Goal: Transaction & Acquisition: Purchase product/service

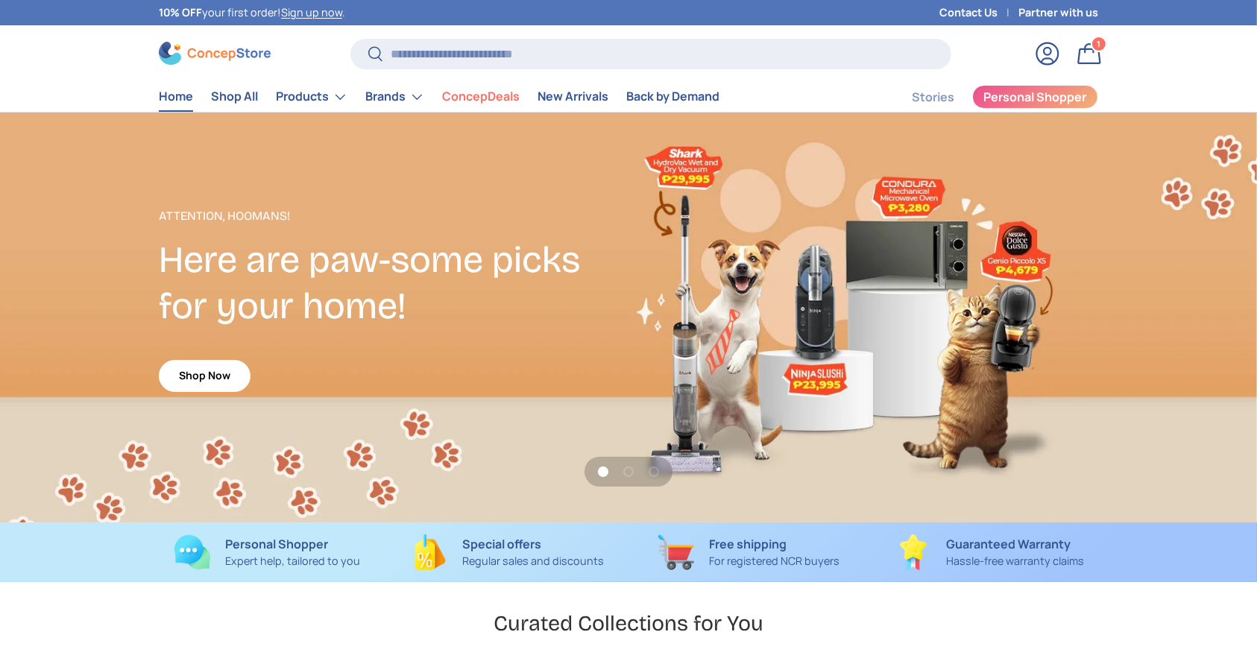
scroll to position [3857, 6096]
click at [467, 53] on input "Search" at bounding box center [650, 54] width 601 height 31
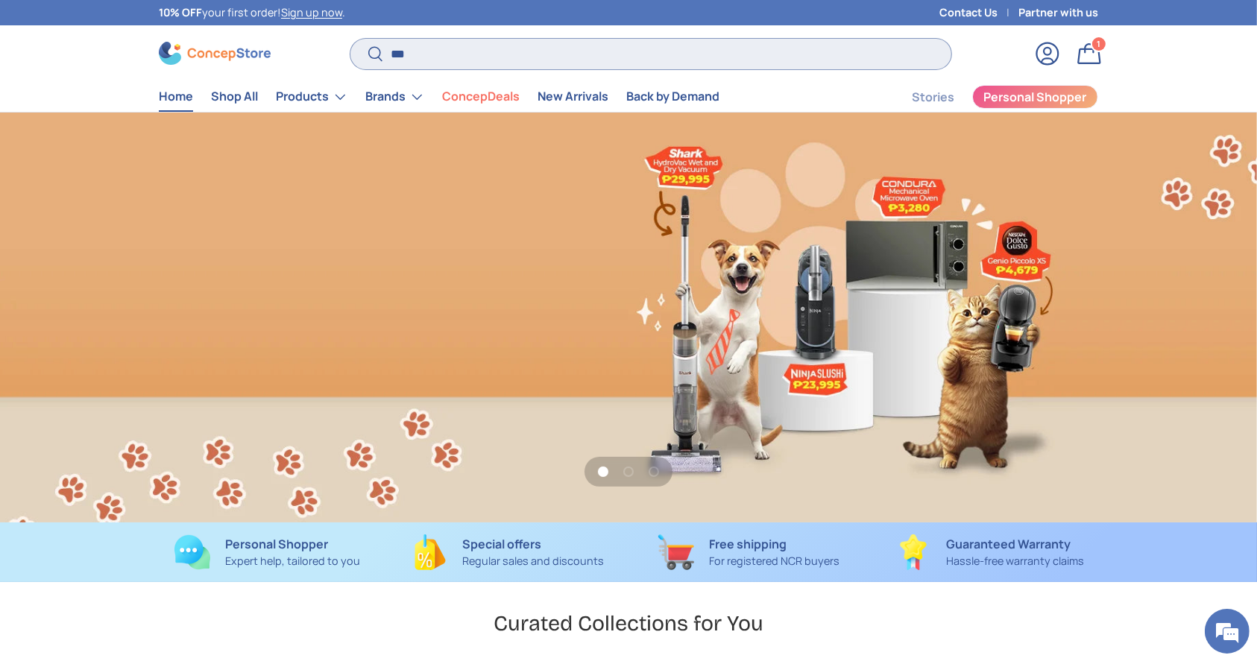
scroll to position [0, 1257]
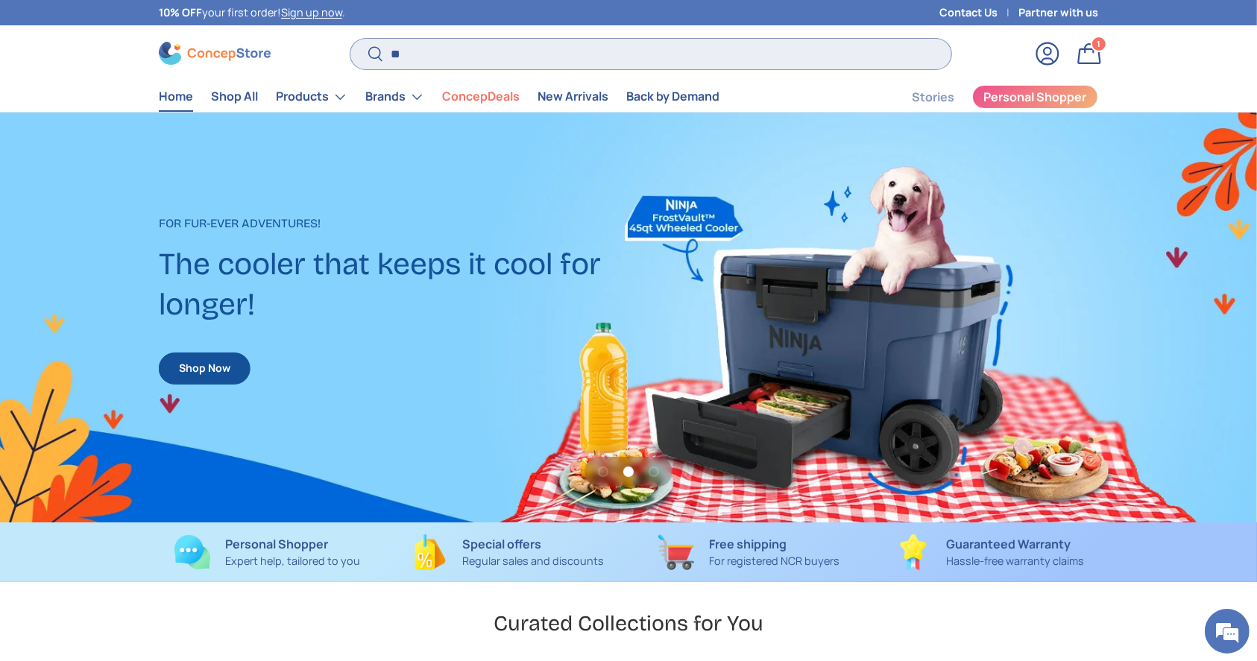
type input "*"
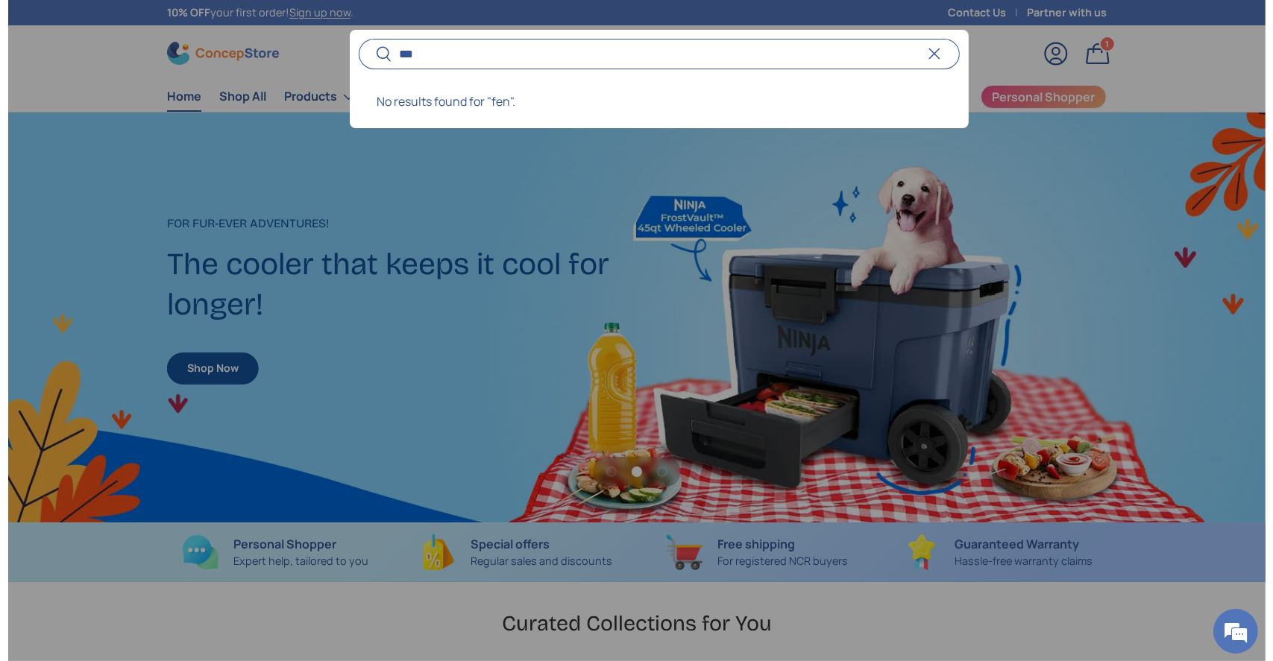
scroll to position [0, 1272]
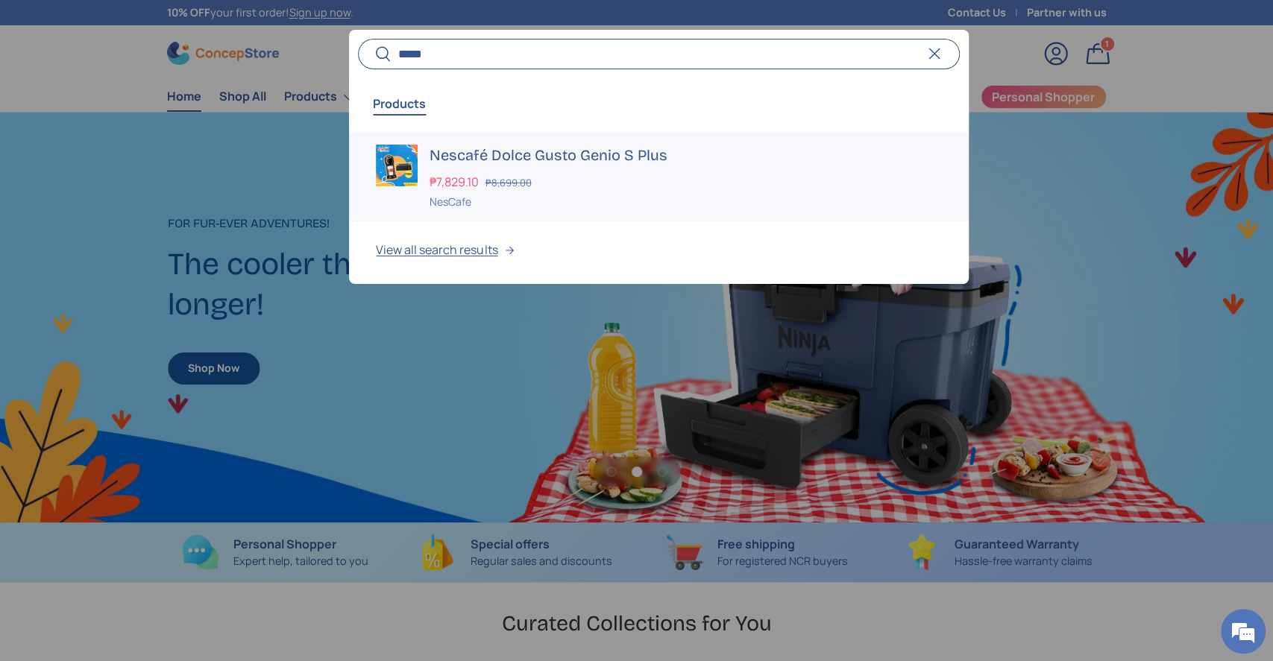
type input "*****"
click at [506, 153] on h3 "Nescafé Dolce Gusto Genio S Plus" at bounding box center [684, 155] width 511 height 21
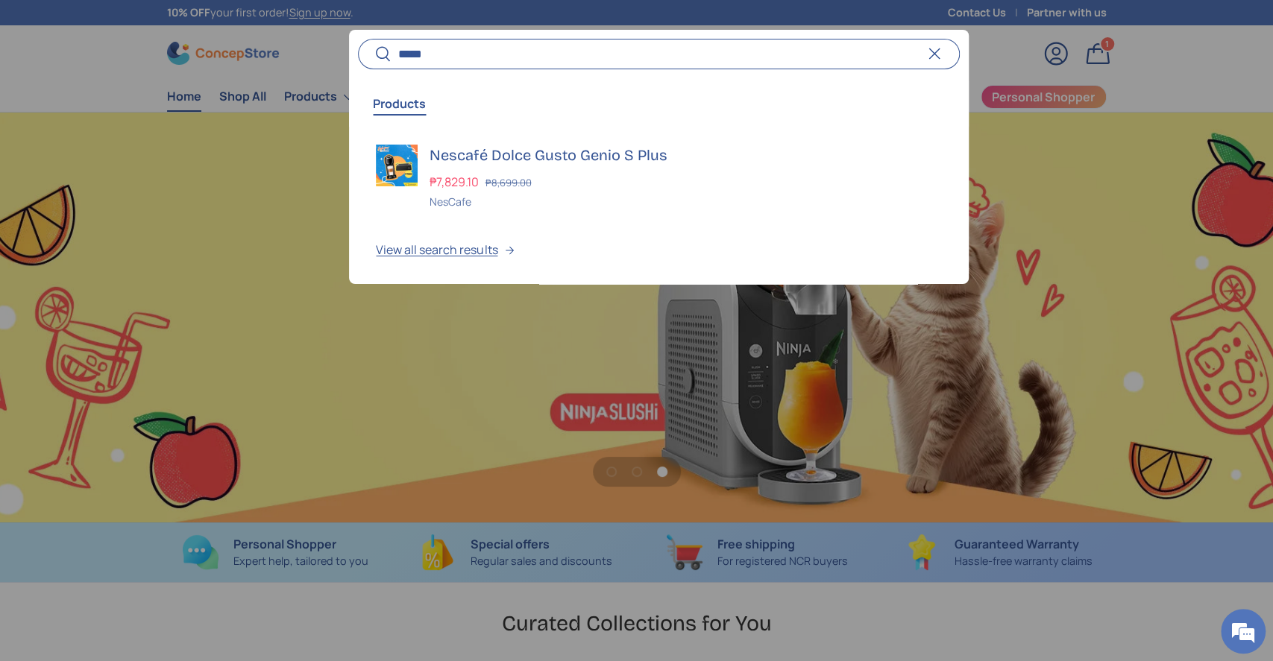
scroll to position [0, 2545]
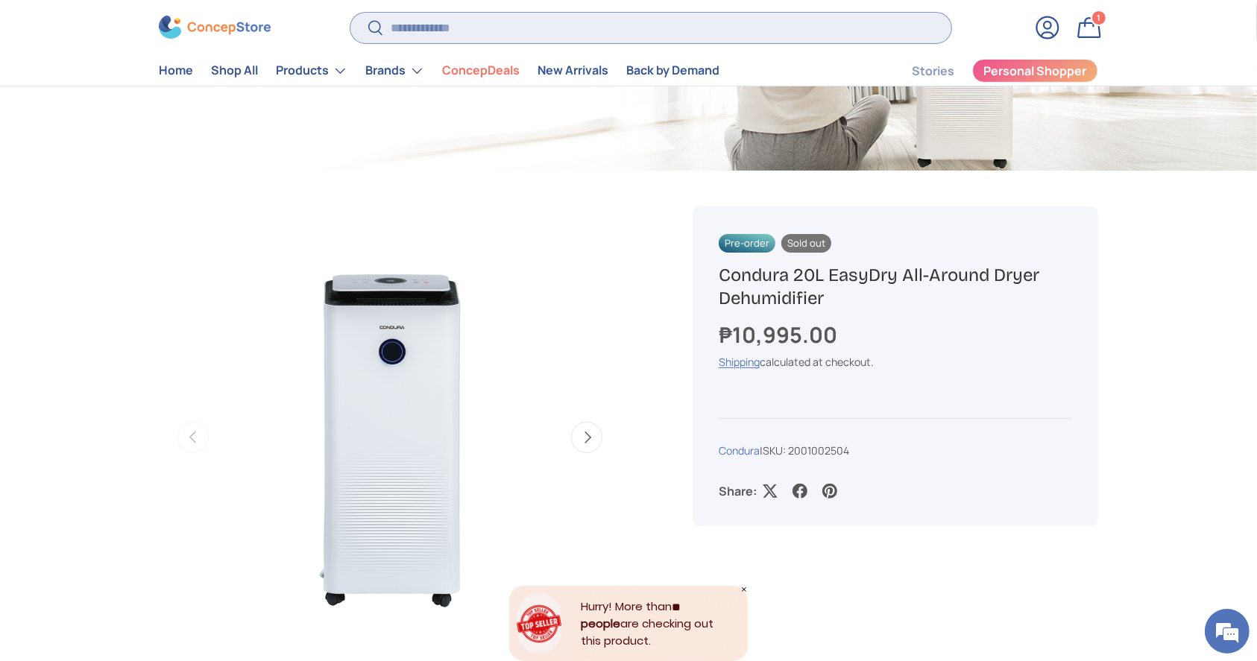
click at [513, 22] on input "Search" at bounding box center [650, 28] width 601 height 31
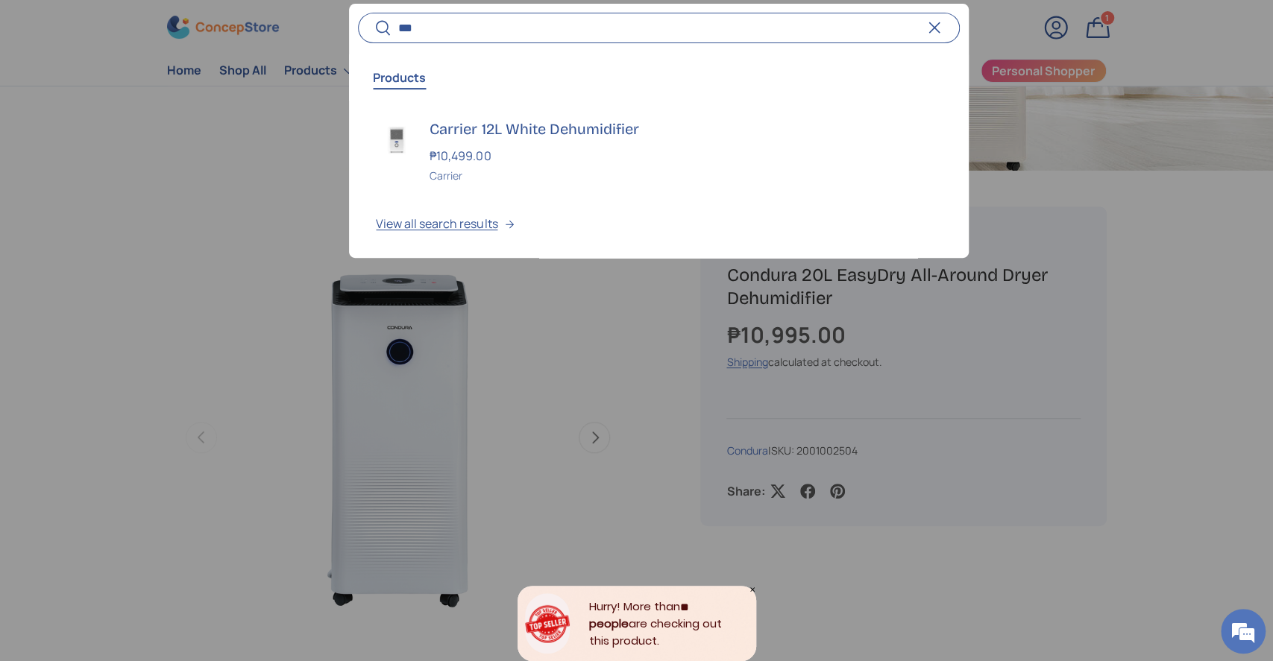
type input "***"
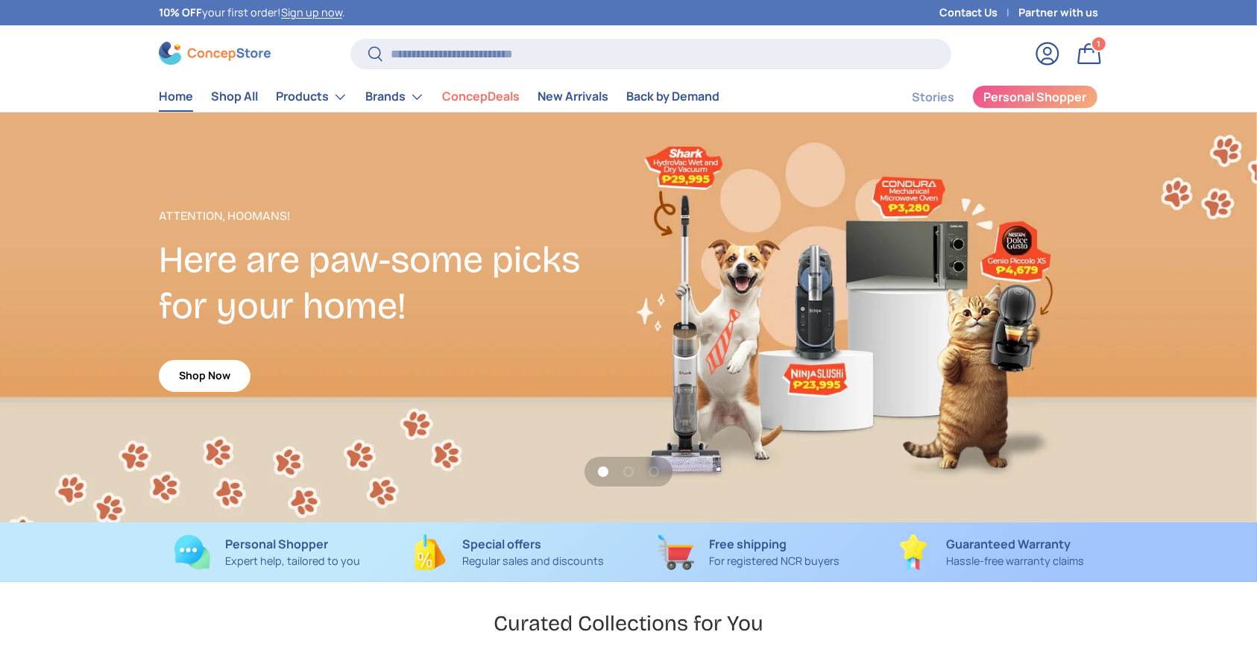
scroll to position [3857, 6096]
click at [1056, 55] on link "Log in" at bounding box center [1047, 53] width 33 height 33
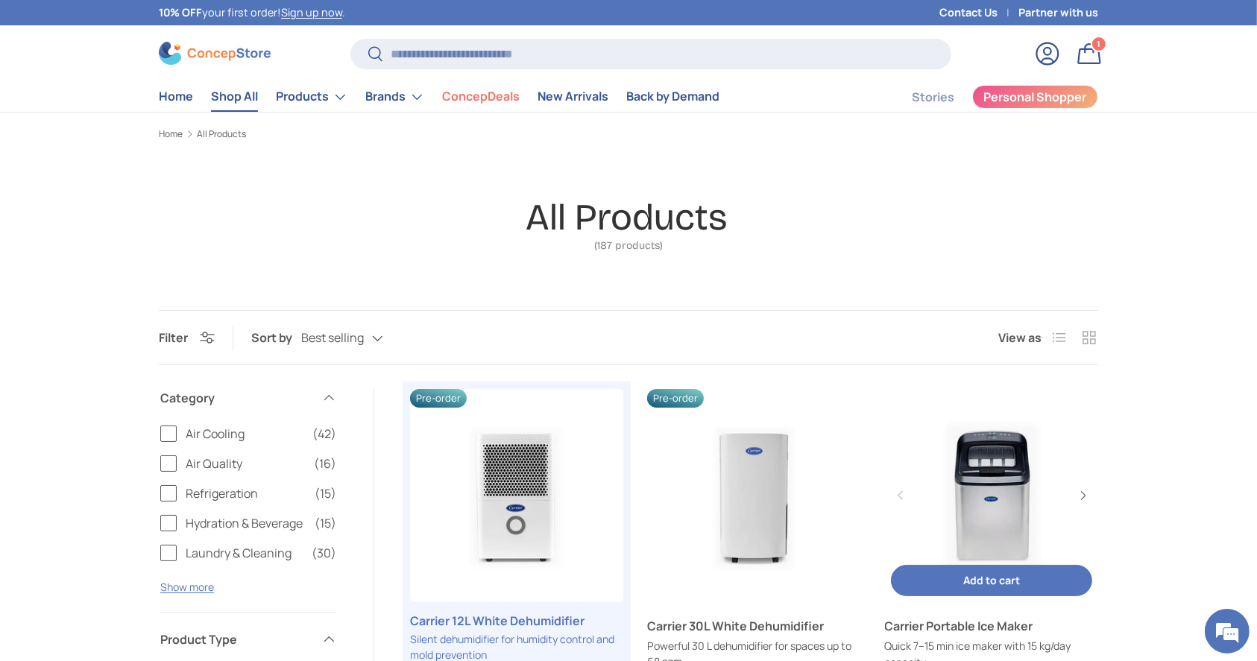
scroll to position [99, 0]
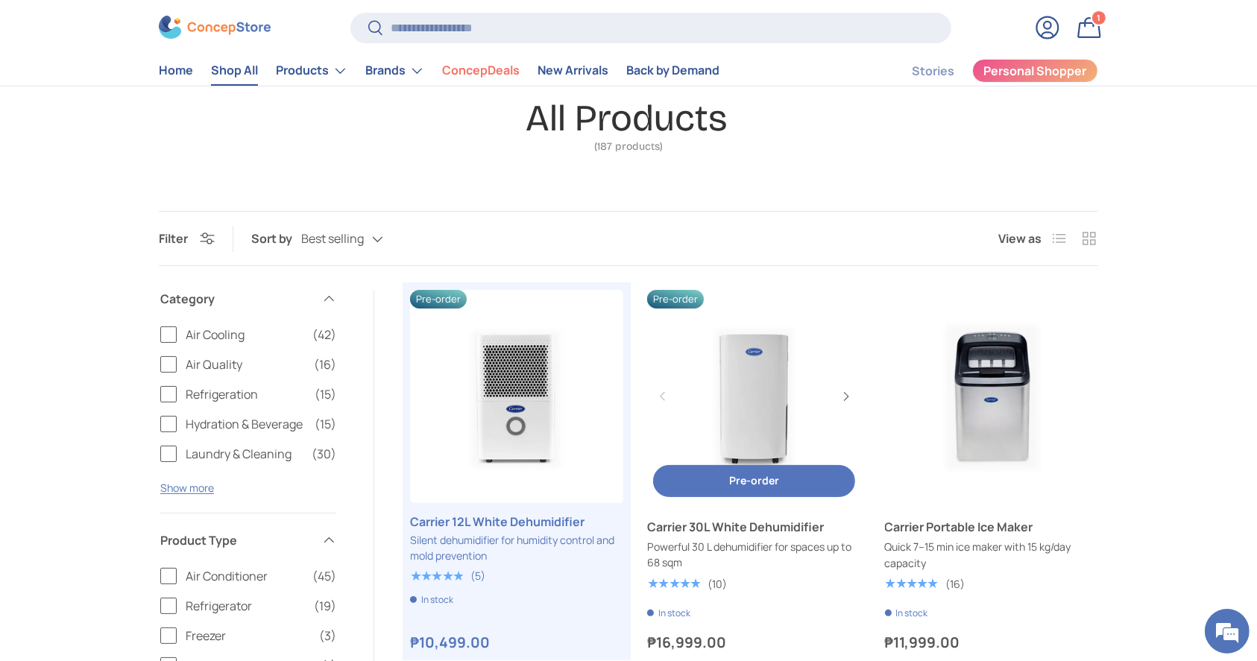
click at [746, 381] on link "Carrier 30L White Dehumidifier" at bounding box center [753, 396] width 213 height 213
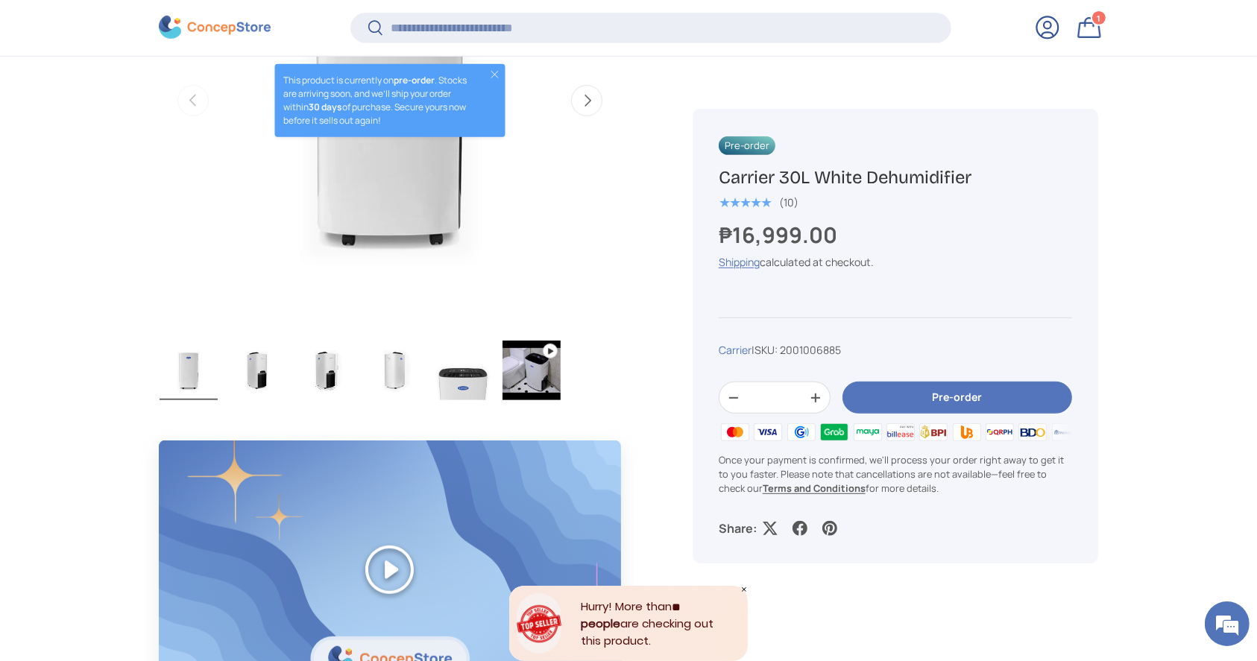
click at [928, 406] on button "Pre-order" at bounding box center [958, 398] width 230 height 32
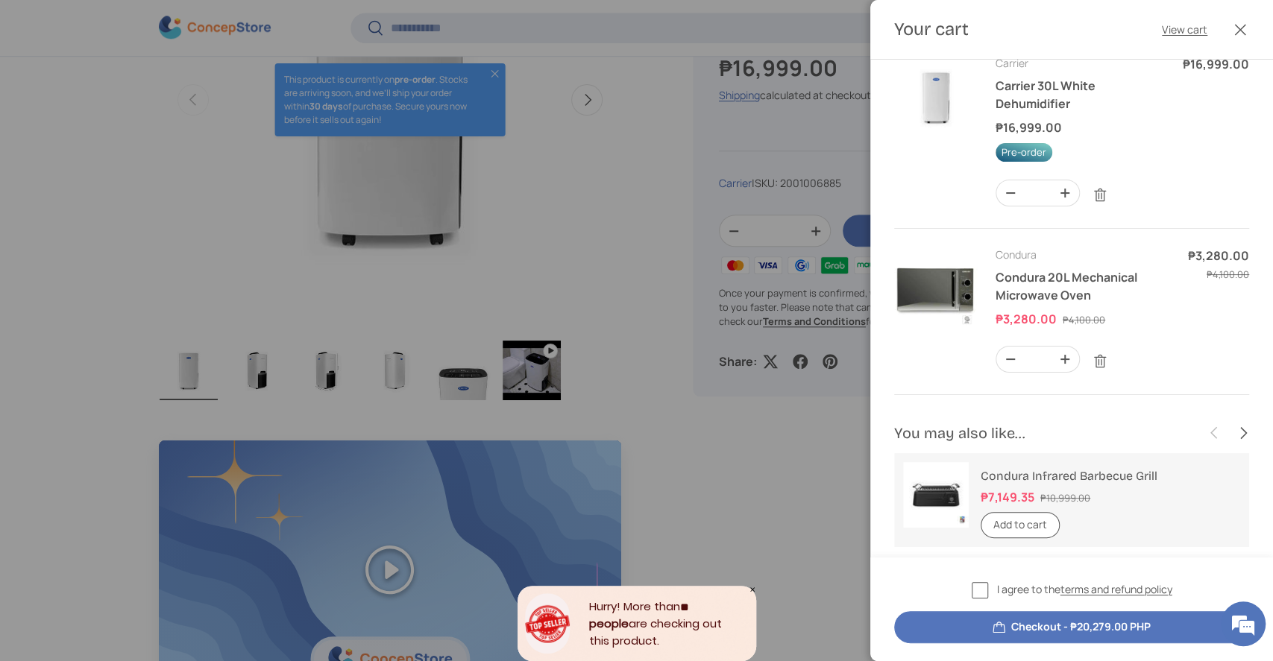
scroll to position [34, 0]
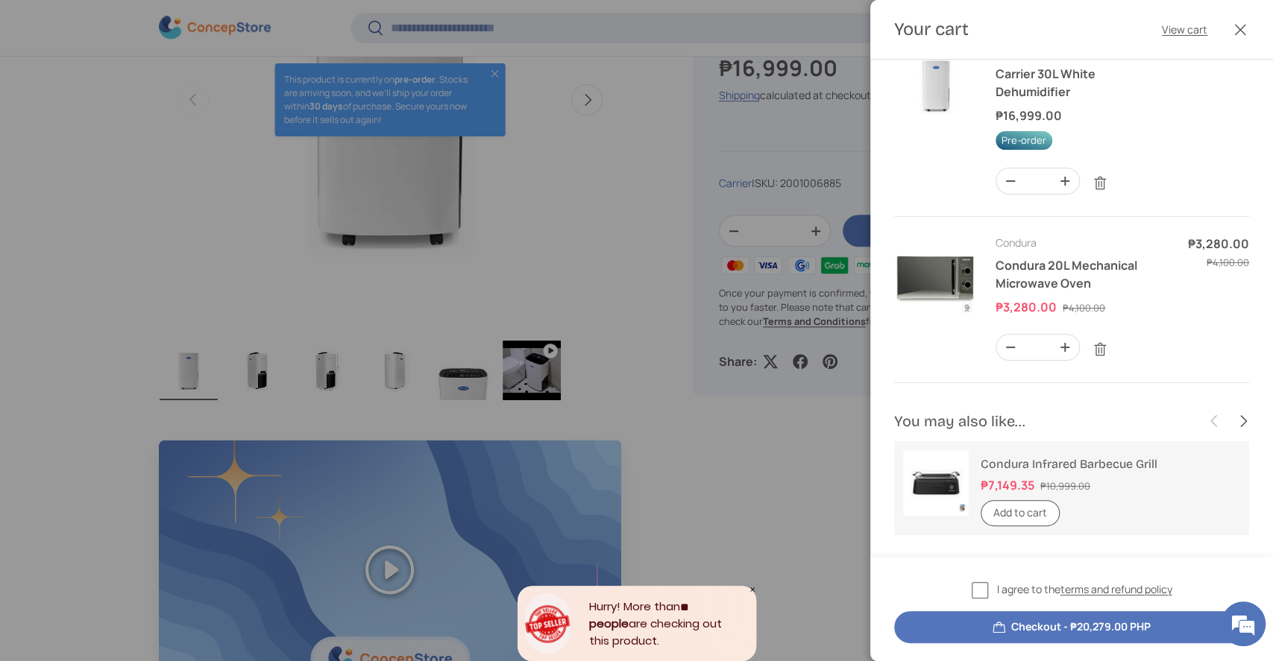
click at [984, 584] on label "I agree to the terms and refund policy" at bounding box center [1072, 590] width 201 height 17
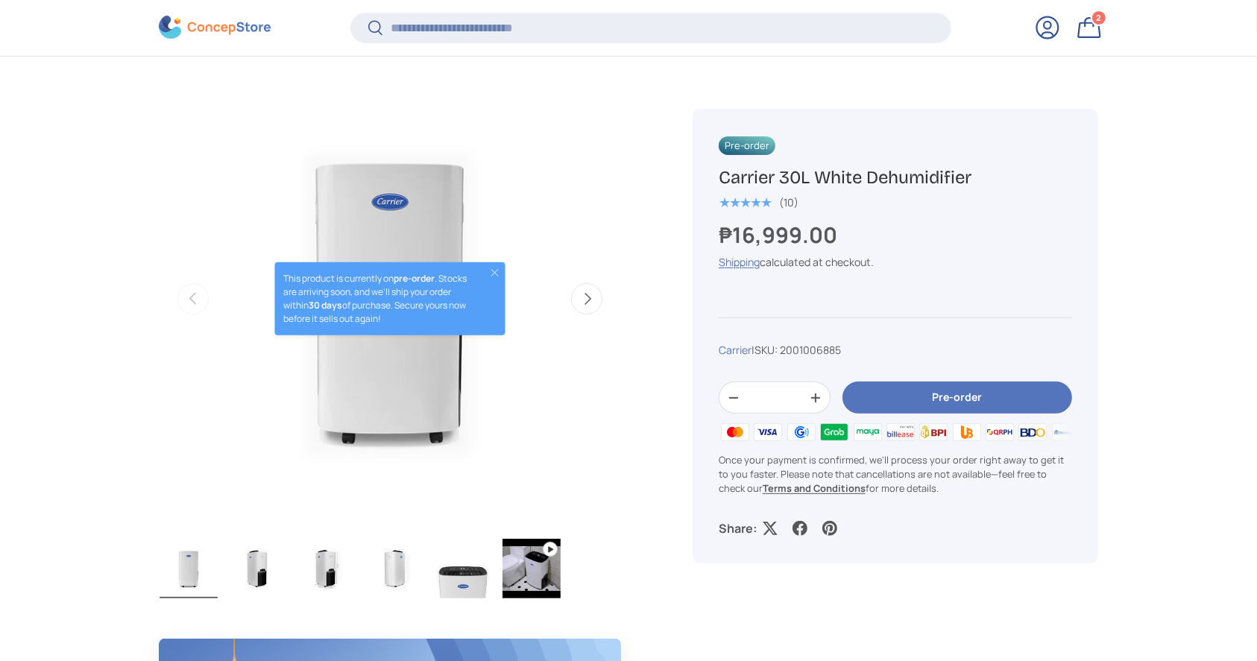
scroll to position [494, 0]
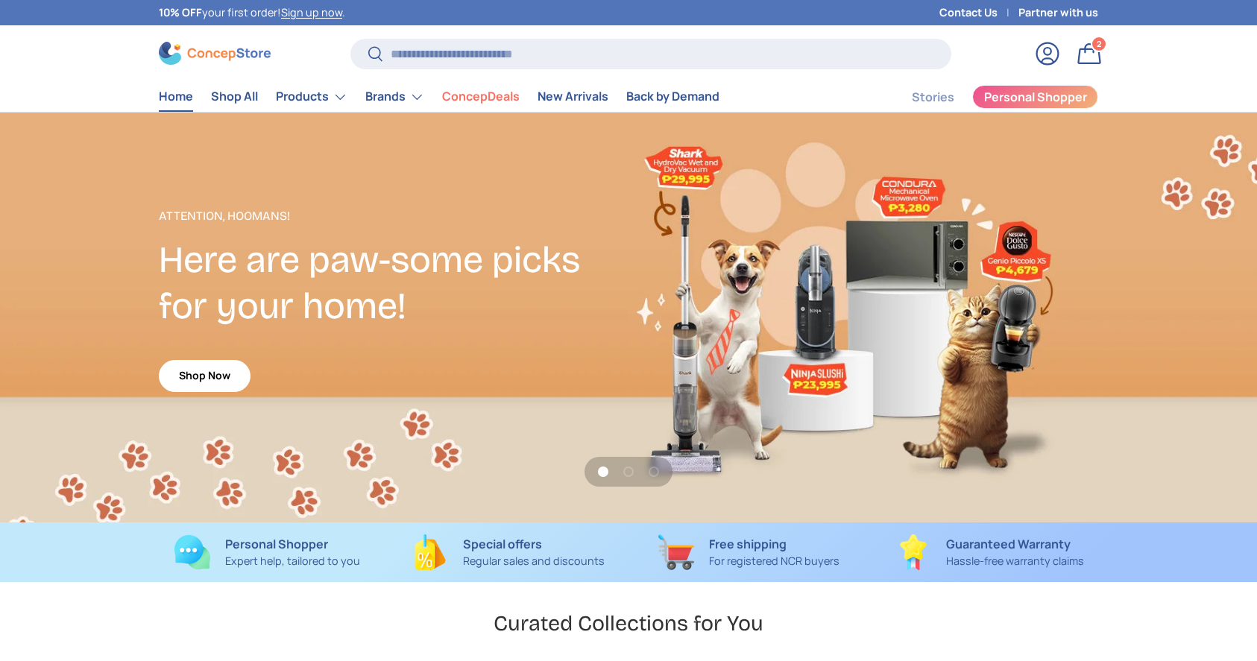
click at [406, 44] on input "Search" at bounding box center [650, 54] width 601 height 31
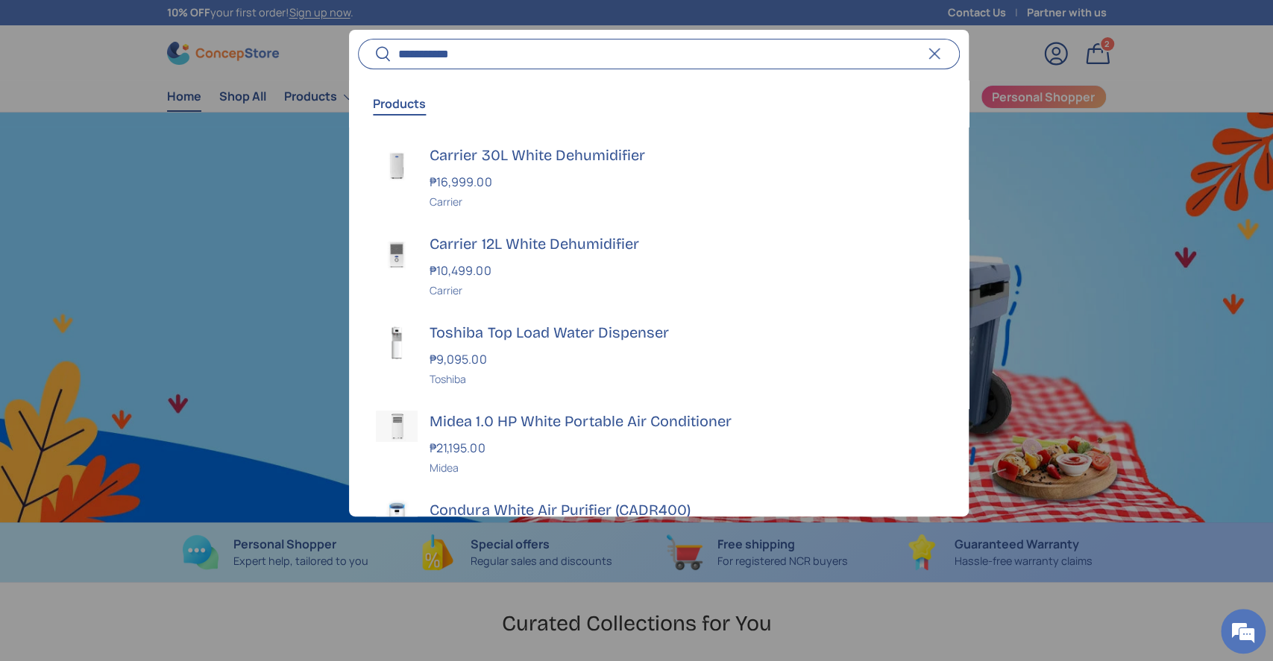
scroll to position [0, 1272]
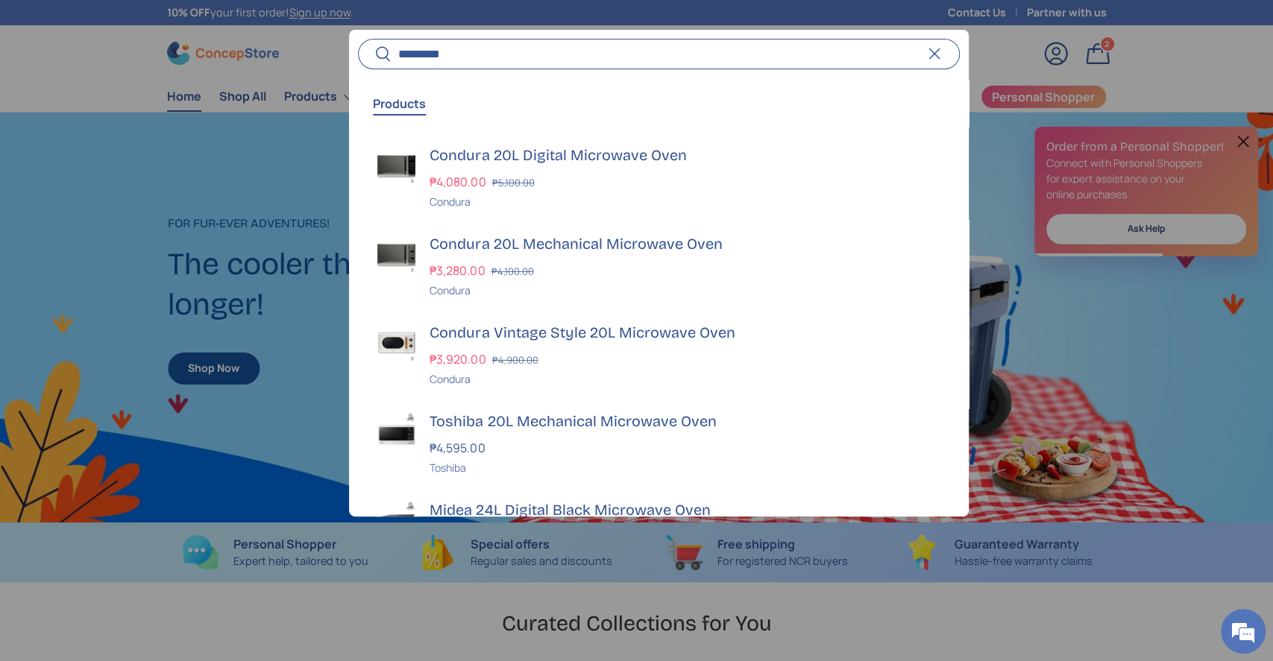
type input "*********"
click at [358, 37] on button "Search" at bounding box center [375, 54] width 34 height 35
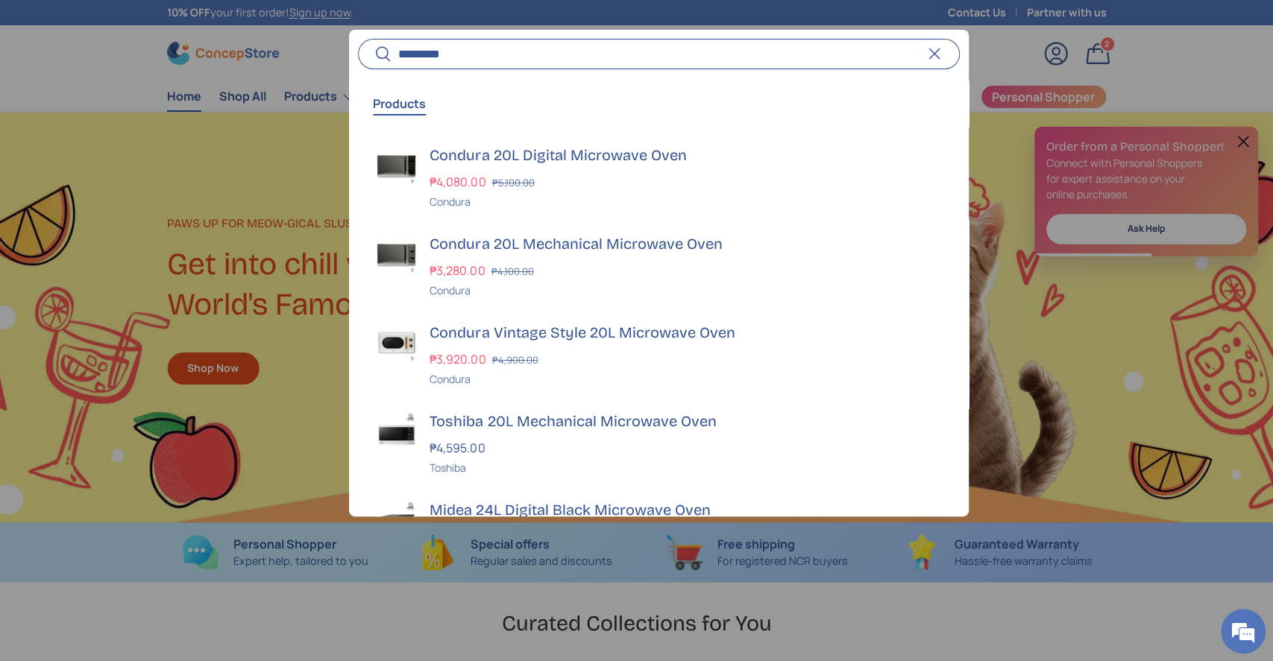
scroll to position [0, 0]
click at [514, 350] on div "₱3,920.00 ₱4,900.00" at bounding box center [684, 359] width 511 height 18
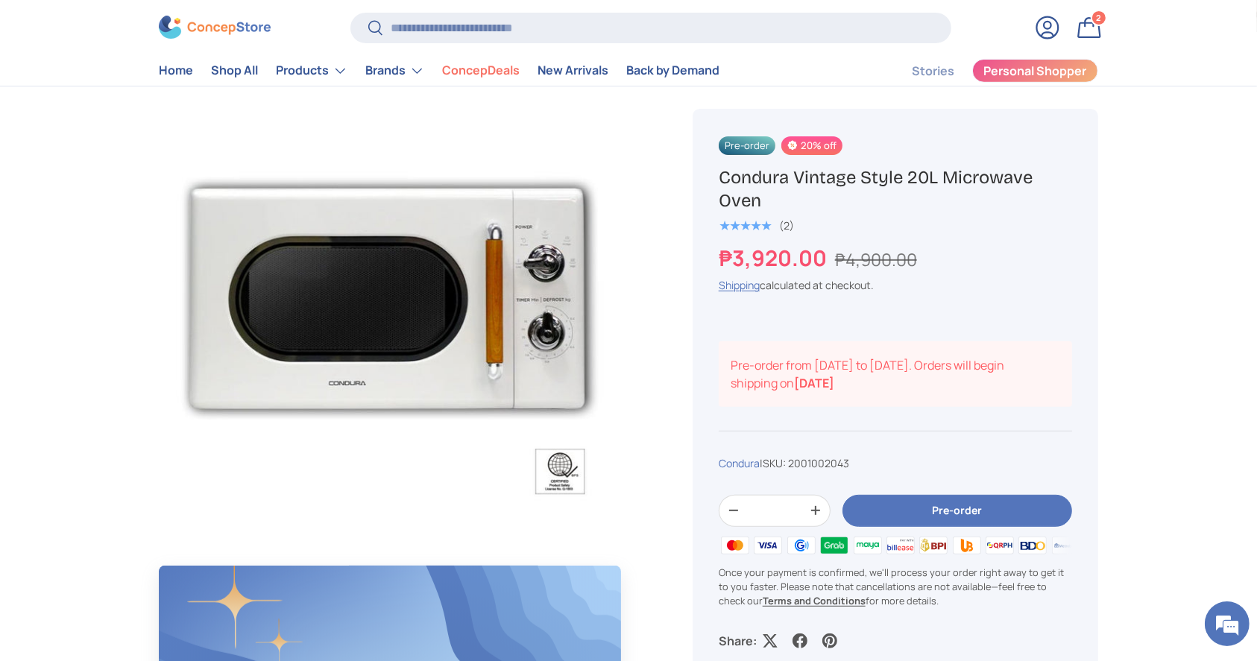
scroll to position [397, 0]
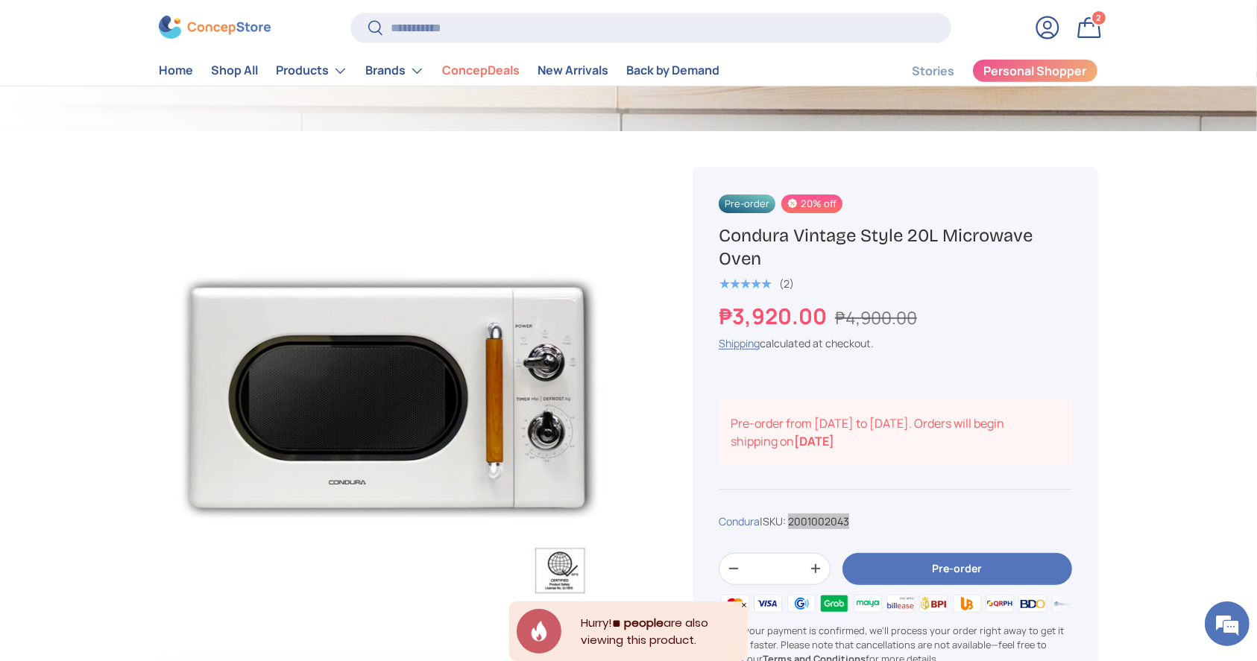
drag, startPoint x: 863, startPoint y: 519, endPoint x: 797, endPoint y: 524, distance: 65.8
click at [797, 524] on div "Condura | SKU: 2001002043" at bounding box center [895, 522] width 353 height 16
copy span "2001002043"
